Goal: Check status: Check status

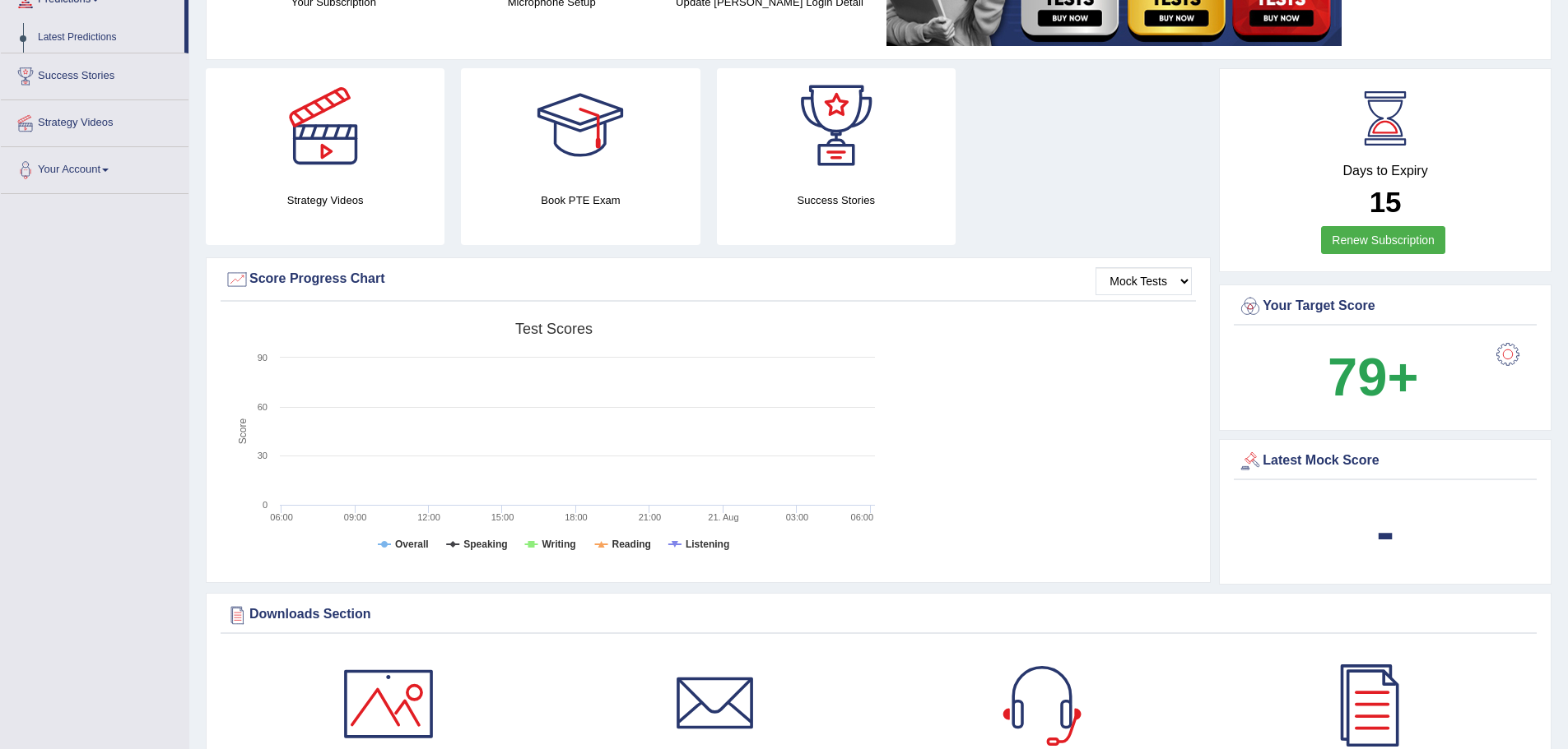
scroll to position [231, 0]
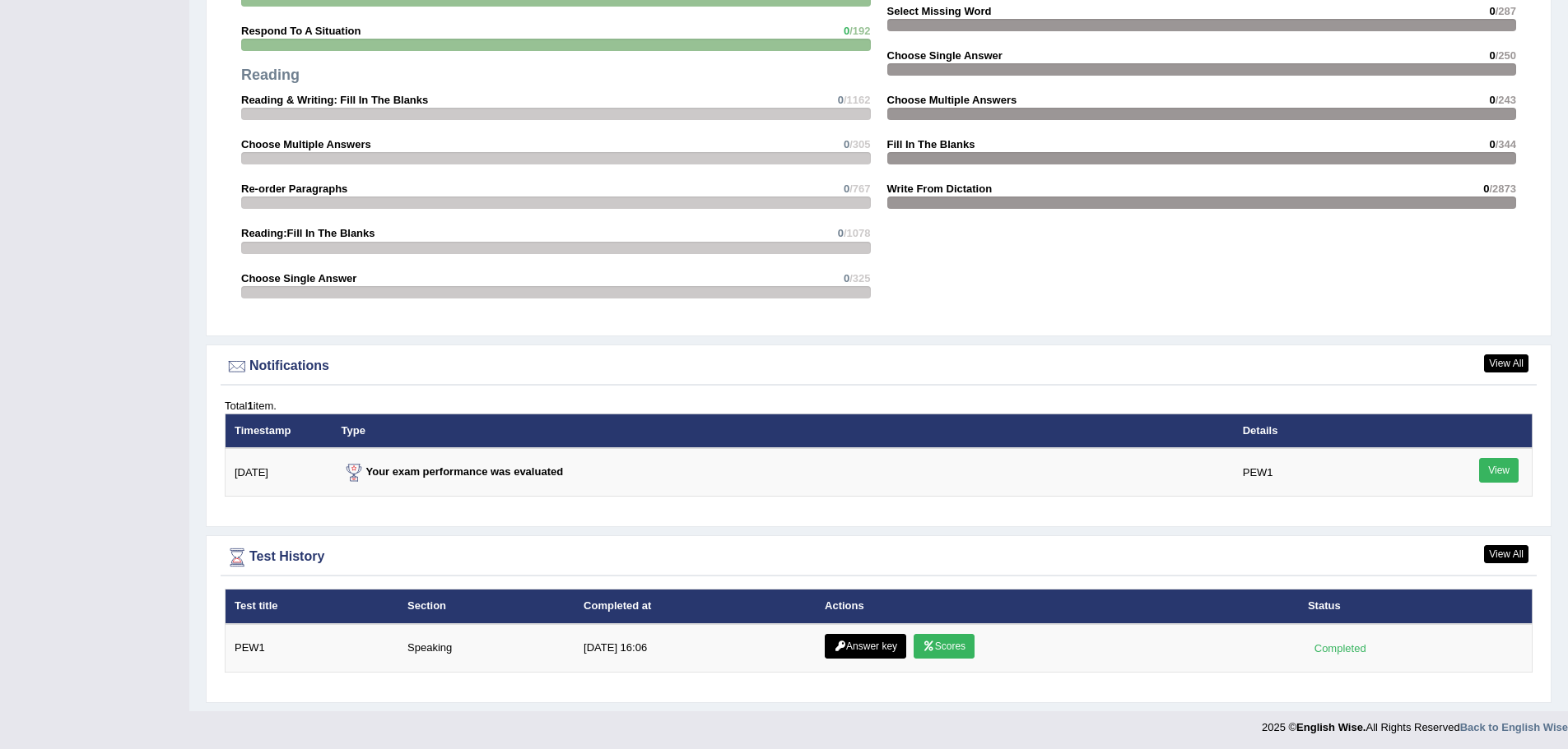
scroll to position [1672, 0]
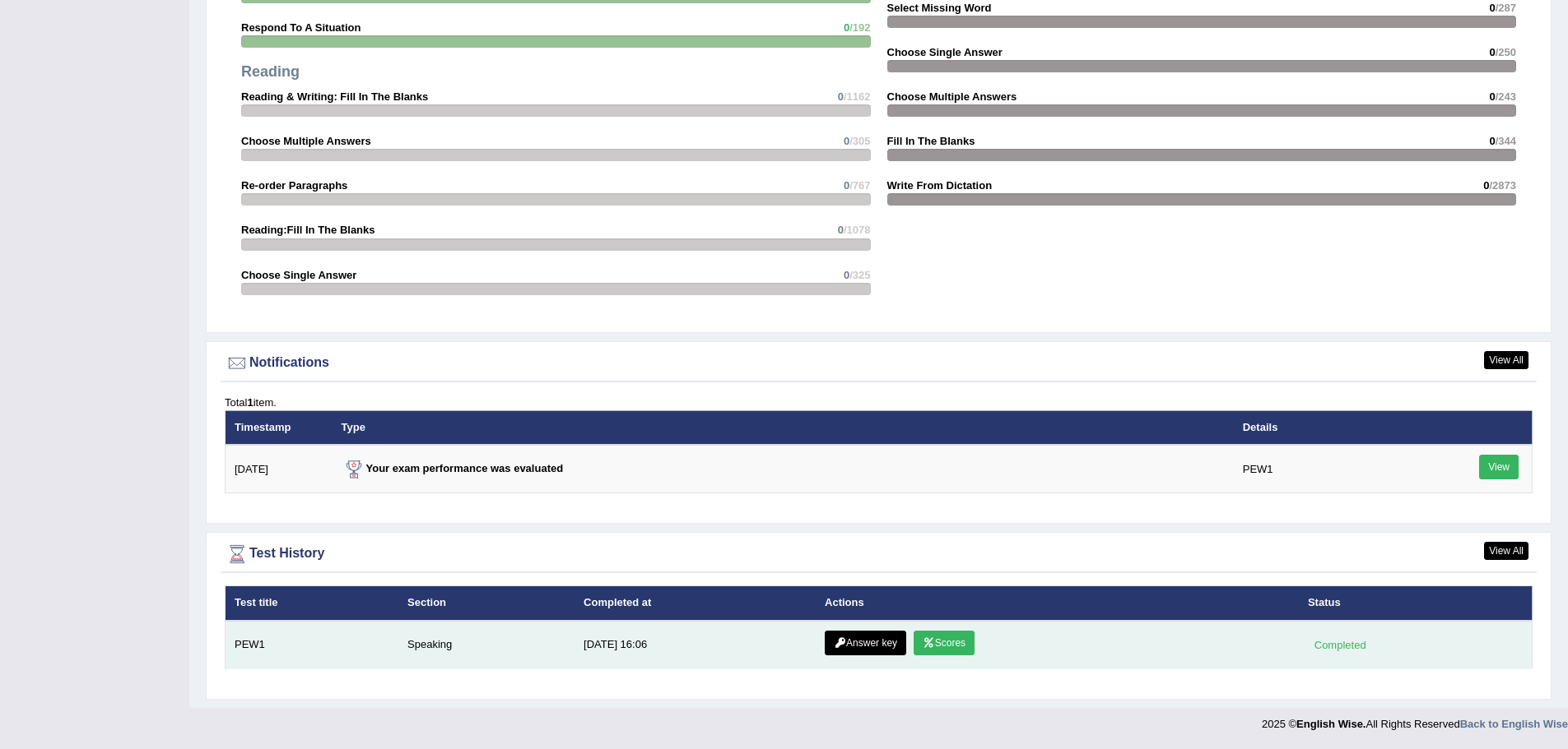
click at [944, 647] on link "Scores" at bounding box center [943, 644] width 61 height 25
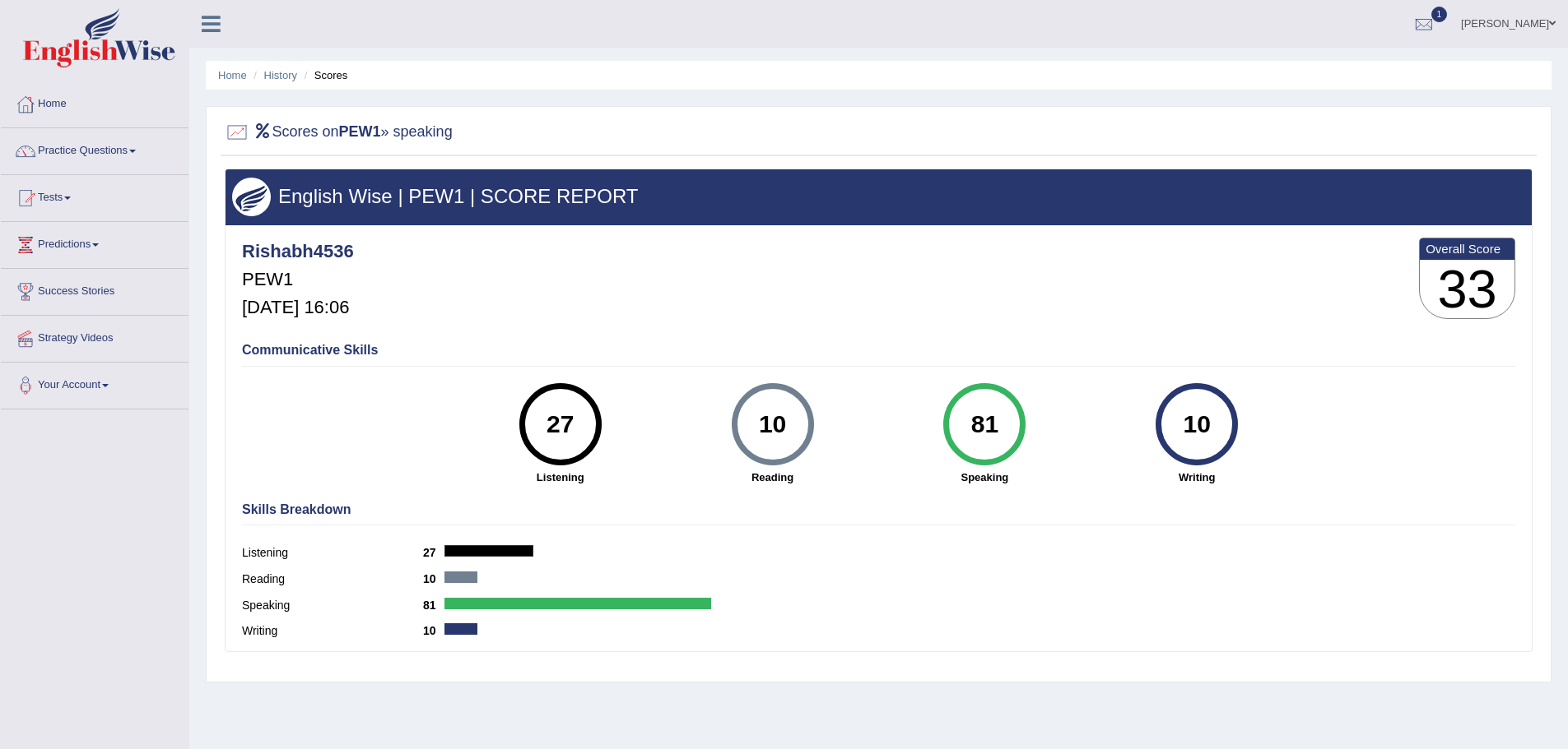
drag, startPoint x: 1028, startPoint y: 417, endPoint x: 999, endPoint y: 424, distance: 29.8
click at [1028, 417] on div "81 Speaking" at bounding box center [984, 434] width 213 height 102
click at [994, 423] on div "81" at bounding box center [985, 424] width 60 height 69
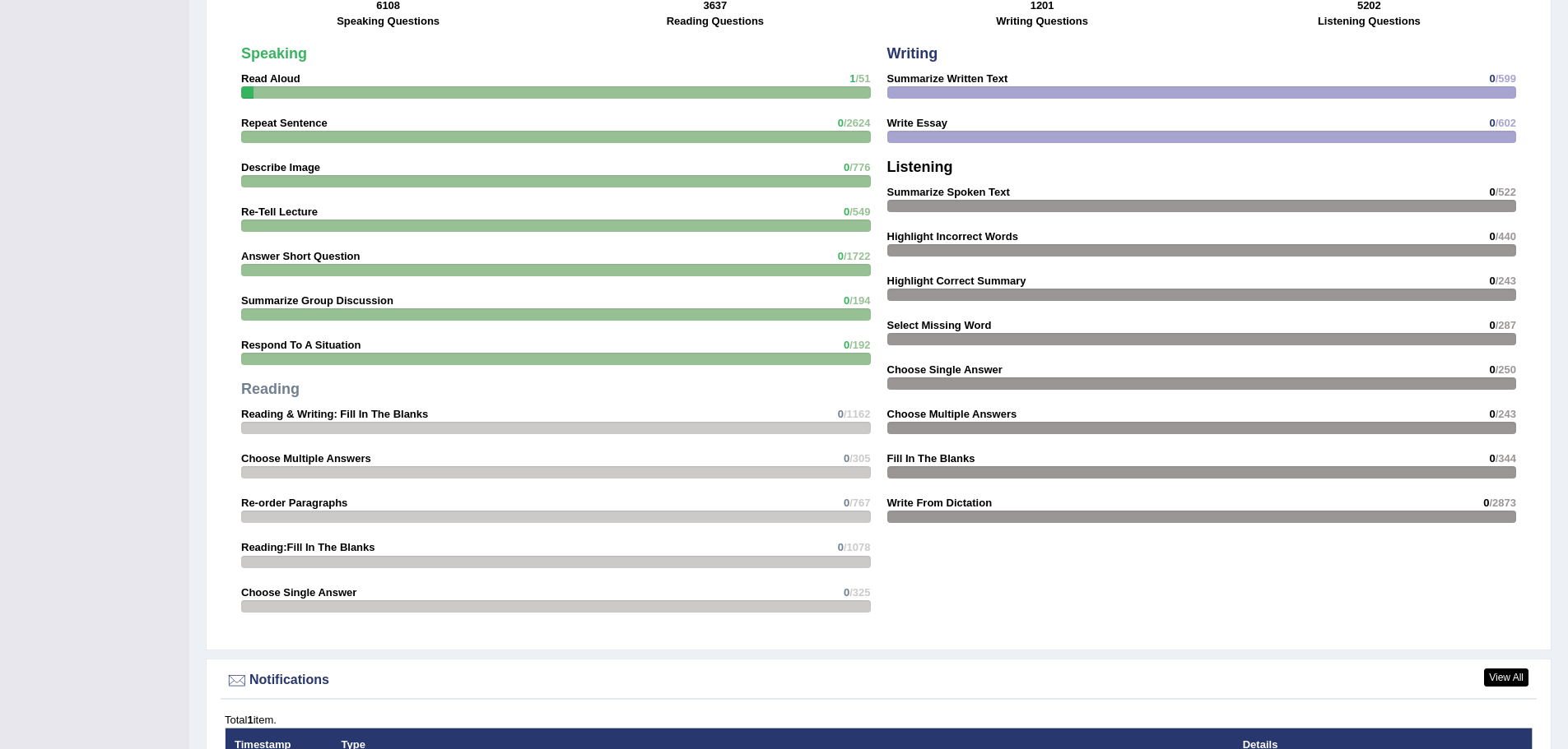
scroll to position [1672, 0]
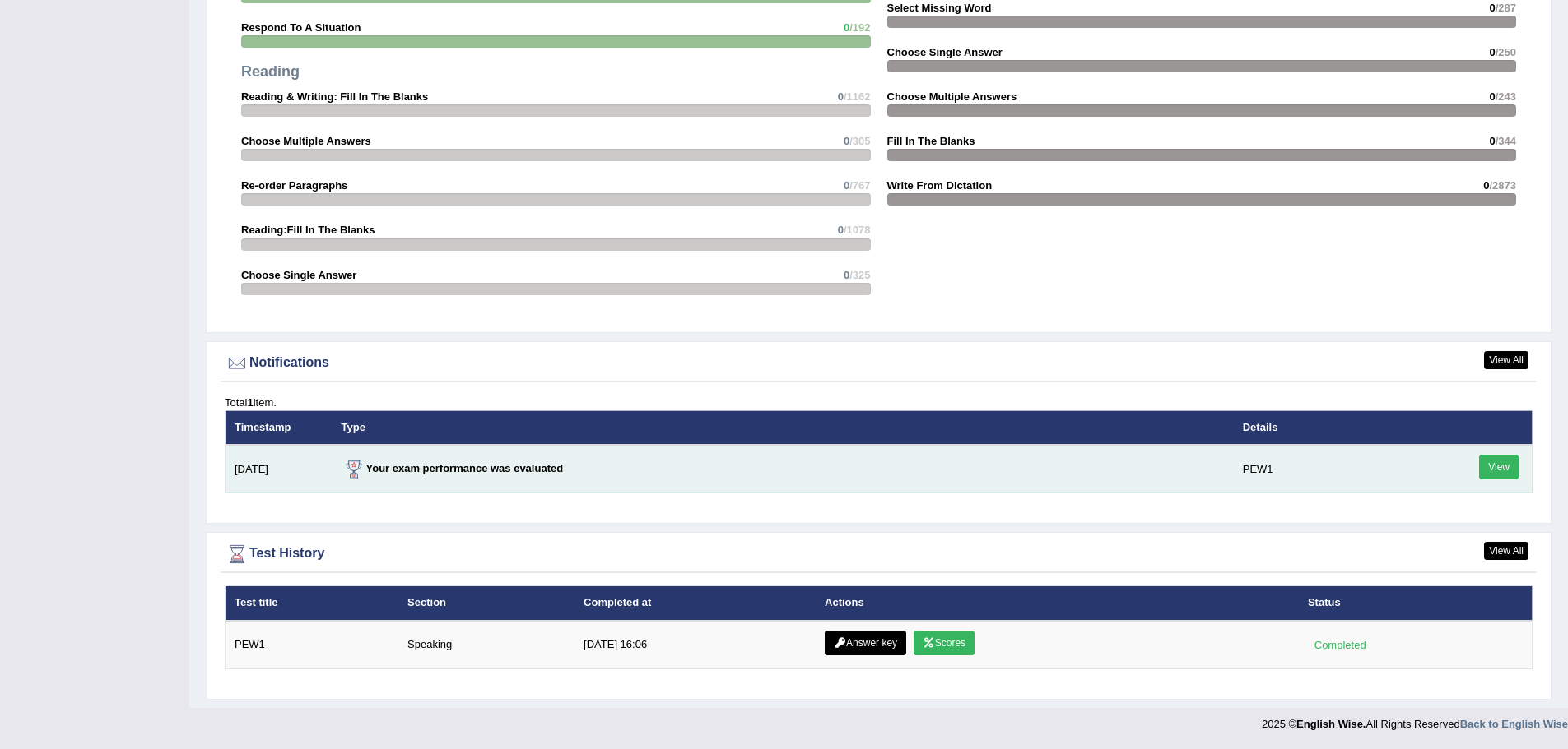
click at [1485, 464] on link "View" at bounding box center [1499, 467] width 40 height 25
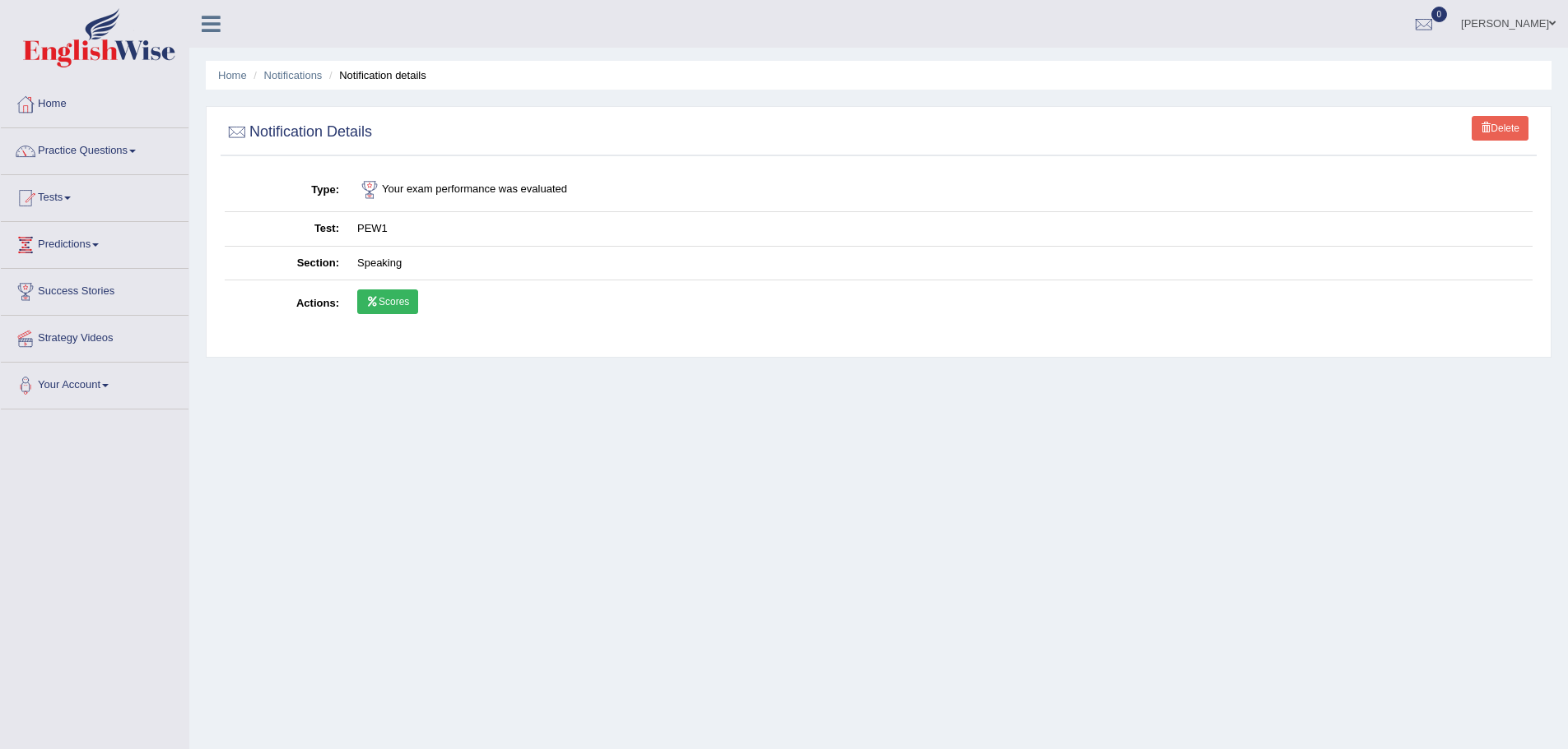
click at [368, 299] on icon at bounding box center [372, 301] width 12 height 10
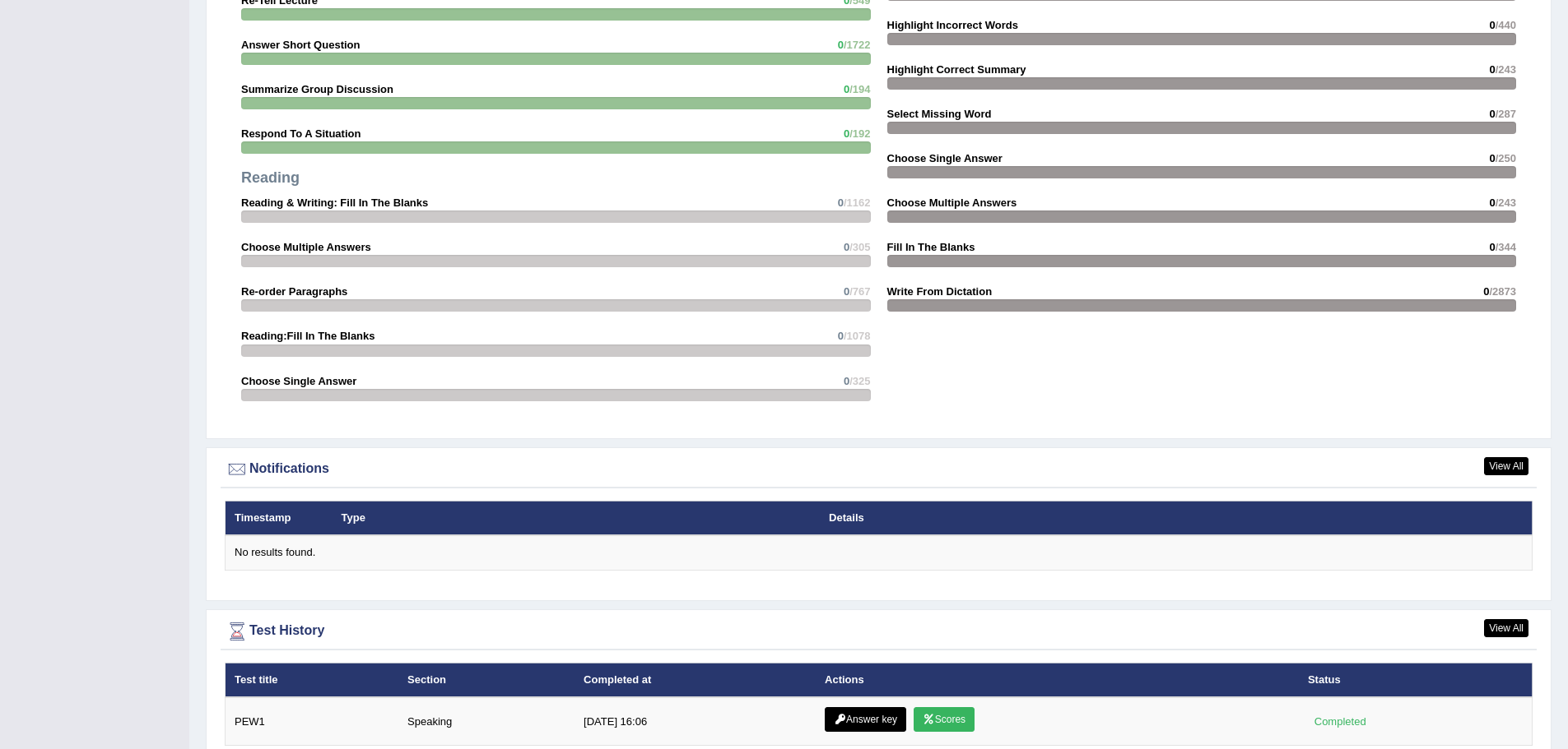
scroll to position [1642, 0]
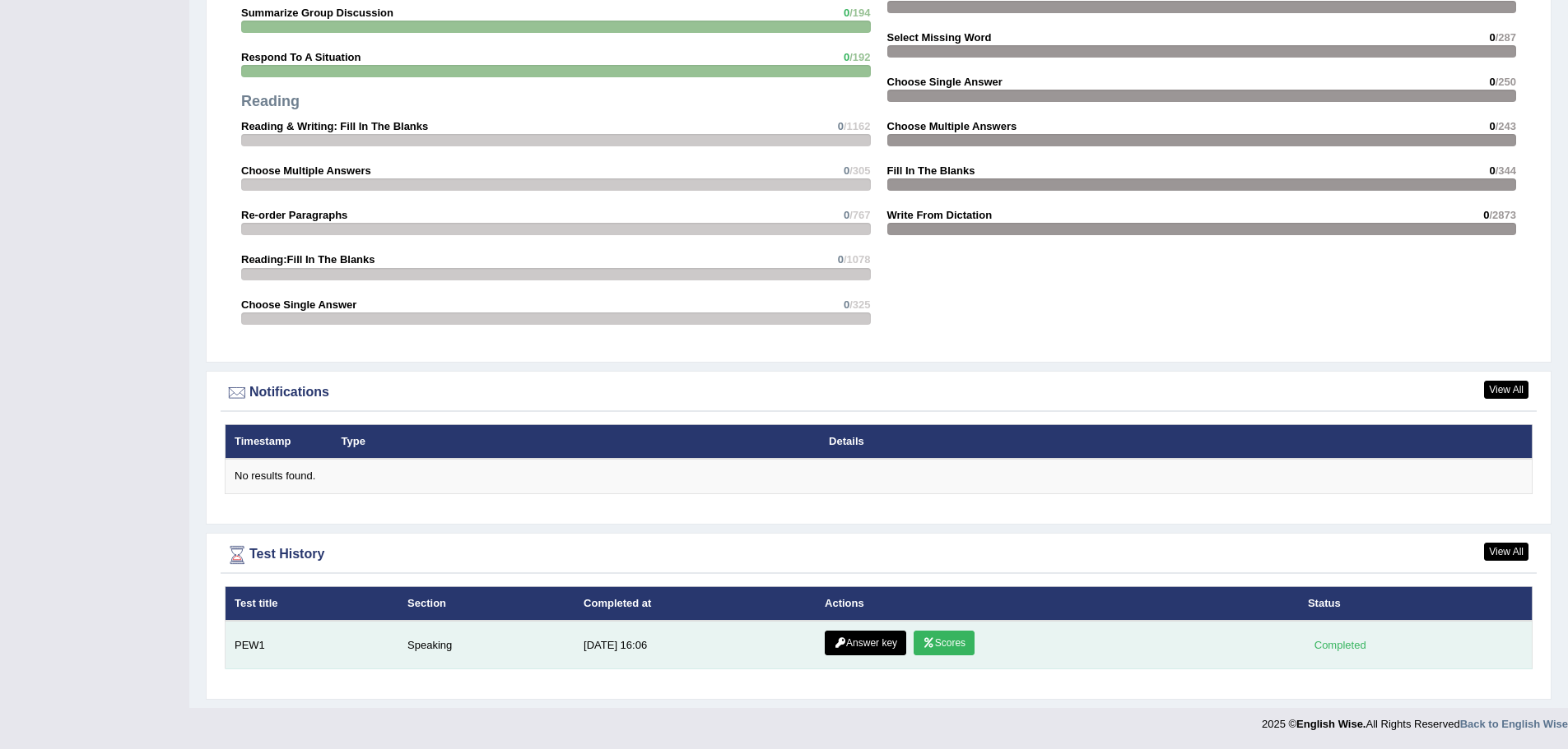
click at [898, 646] on link "Answer key" at bounding box center [866, 644] width 82 height 25
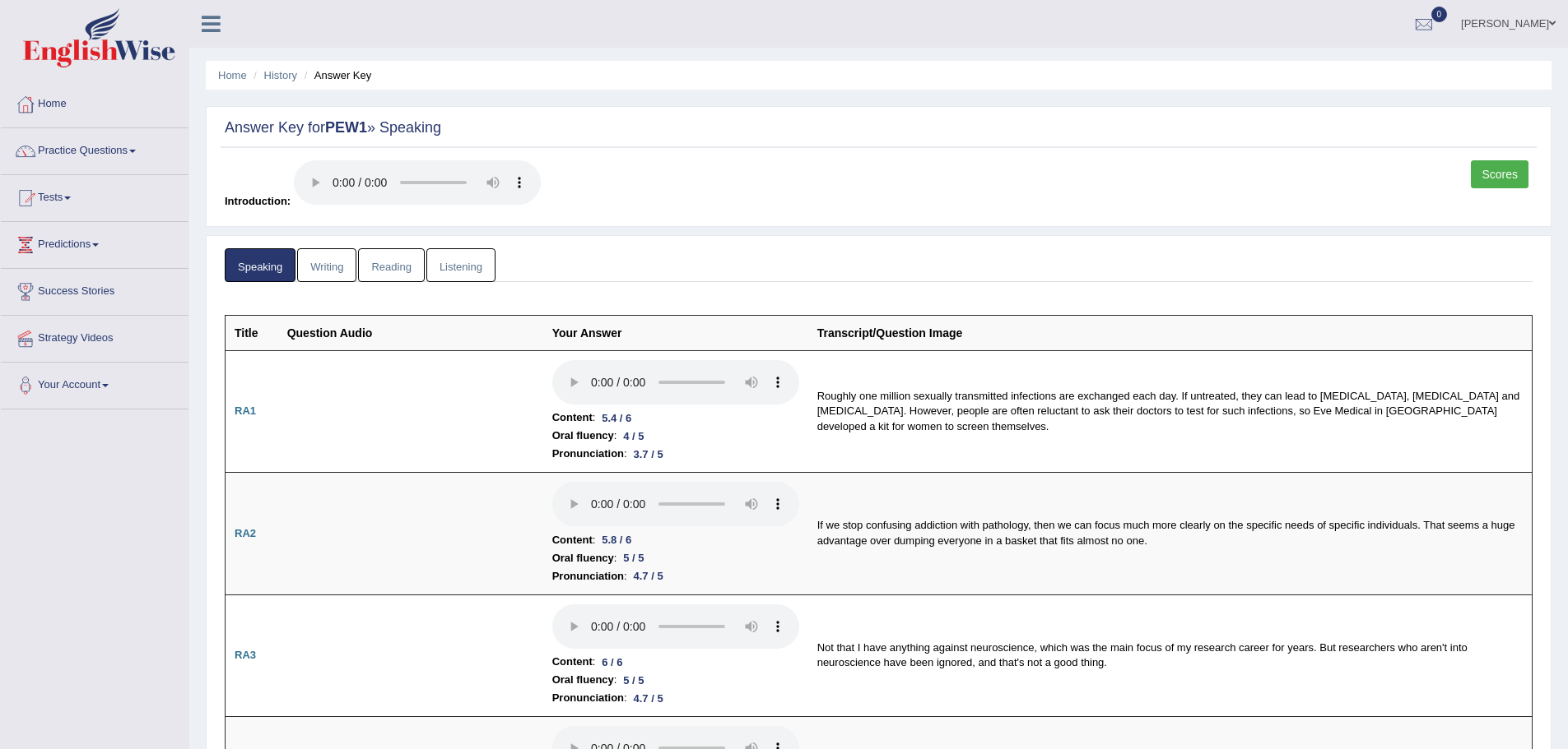
click at [327, 272] on link "Writing" at bounding box center [326, 266] width 59 height 34
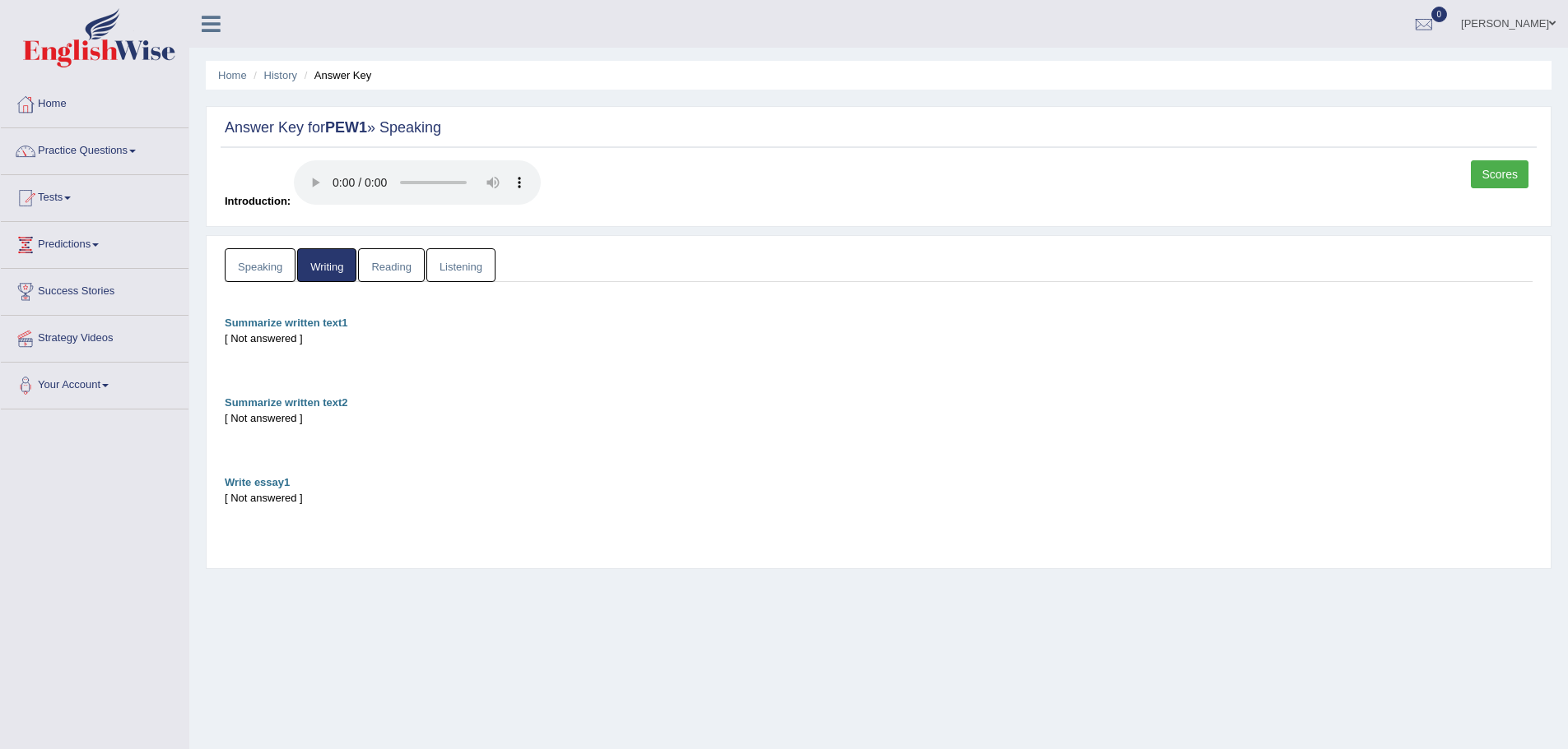
click at [381, 261] on link "Reading" at bounding box center [391, 266] width 66 height 34
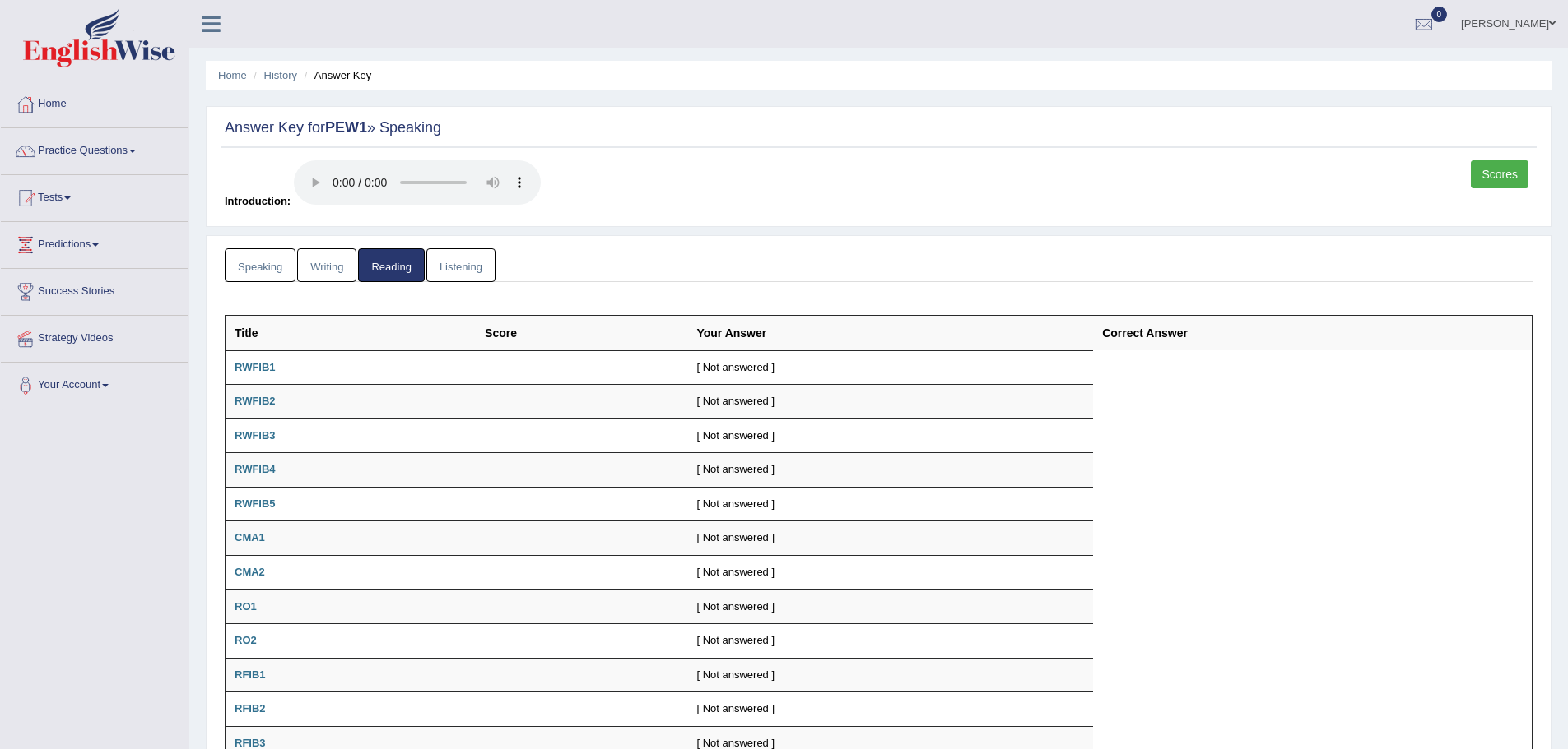
click at [455, 279] on link "Listening" at bounding box center [461, 266] width 69 height 34
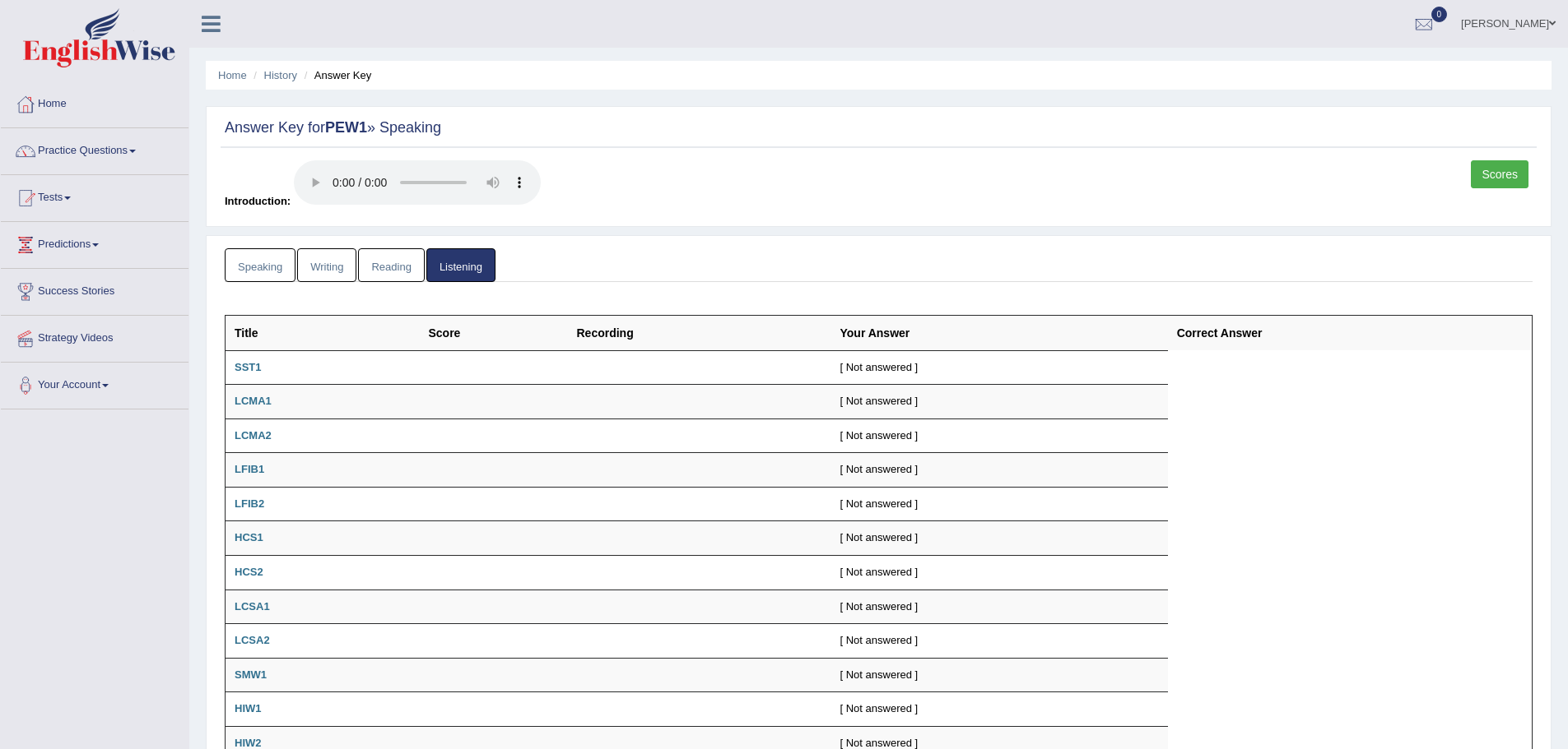
click at [338, 262] on link "Writing" at bounding box center [326, 266] width 59 height 34
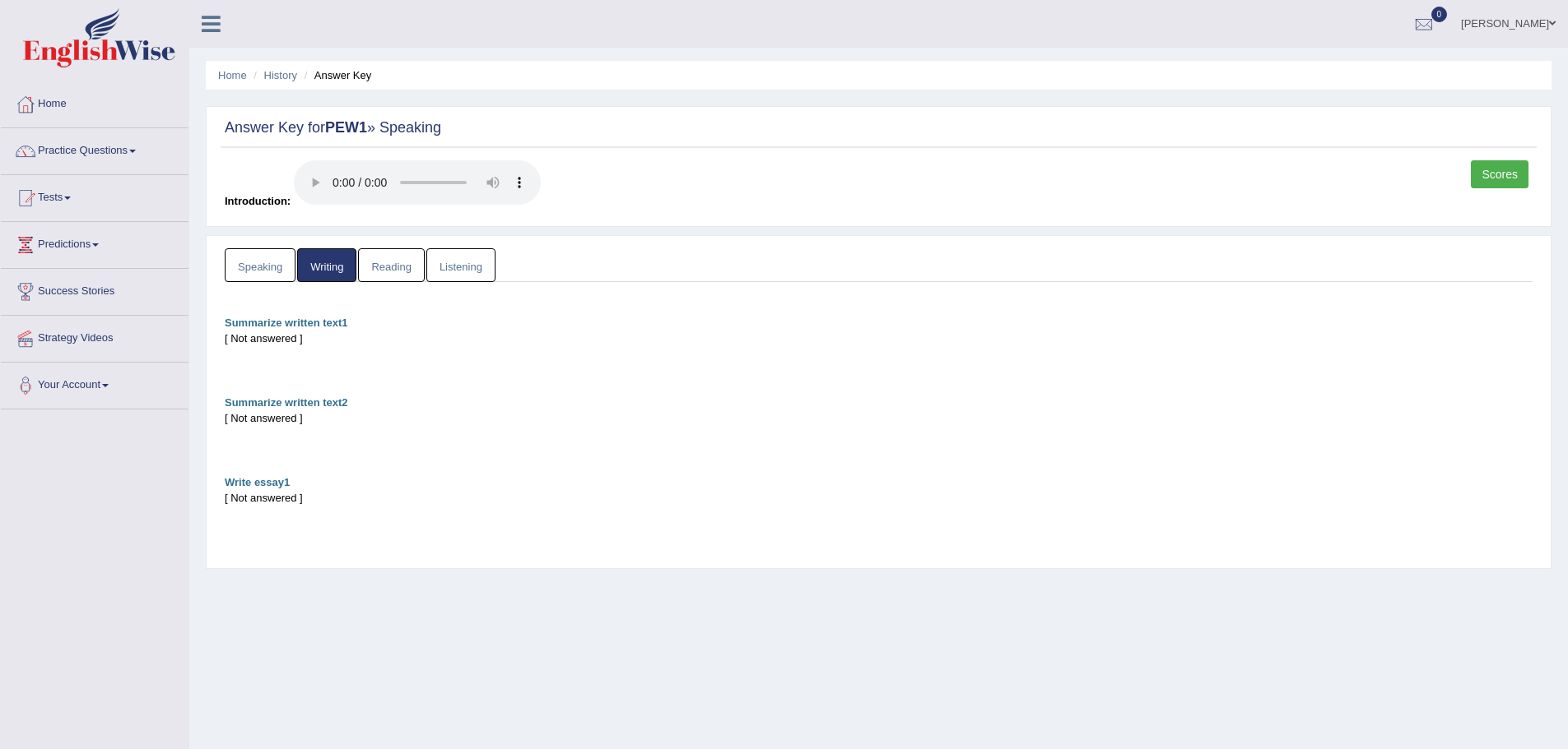
click at [270, 252] on link "Speaking" at bounding box center [260, 266] width 71 height 34
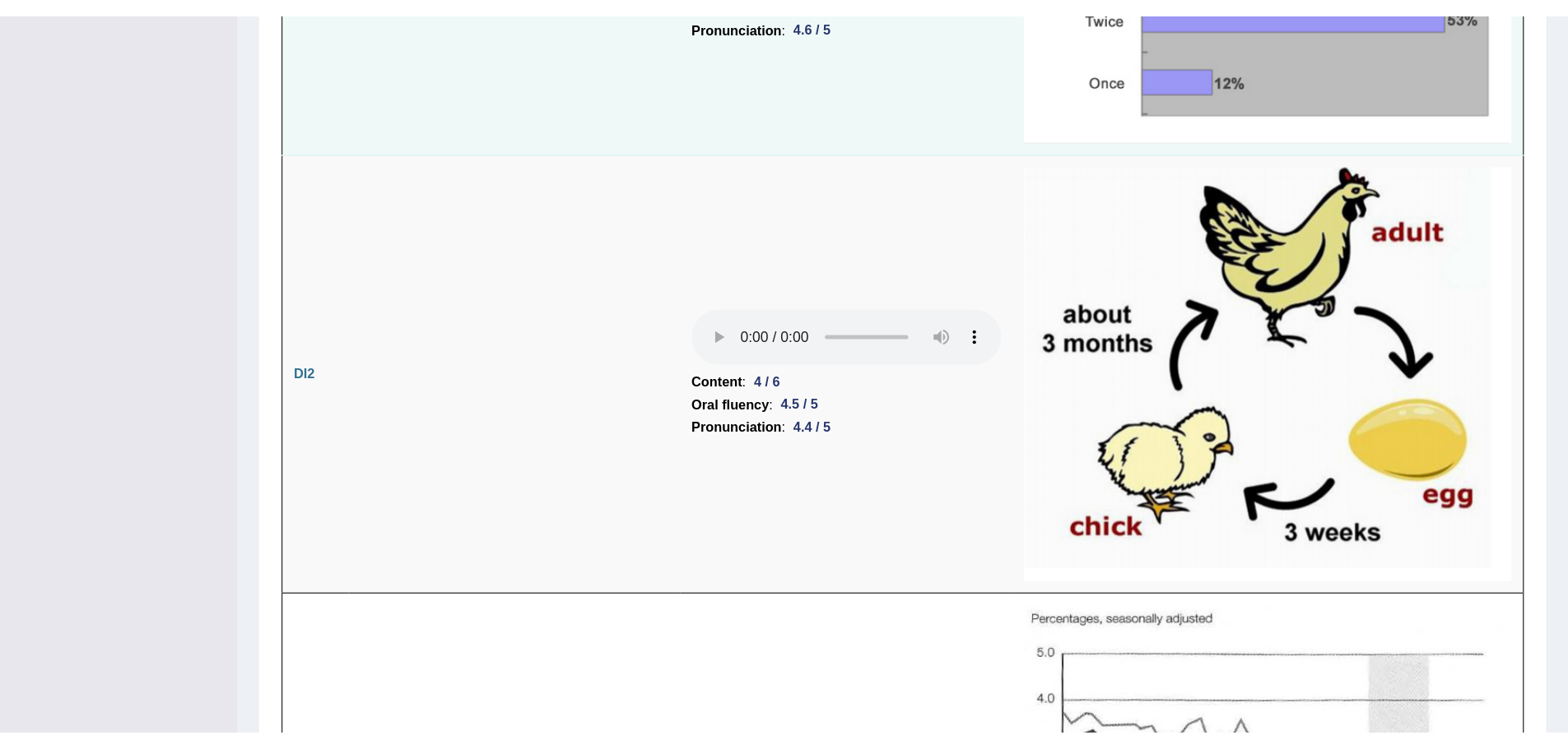
scroll to position [2479, 0]
